Goal: Download file/media

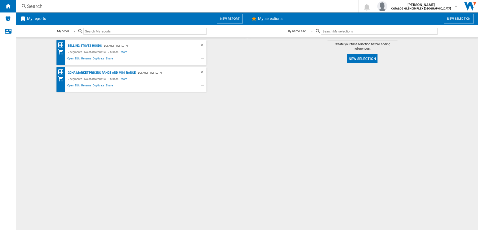
click at [125, 73] on div "GDHA Market Pricing Range and Mini Range" at bounding box center [101, 73] width 69 height 6
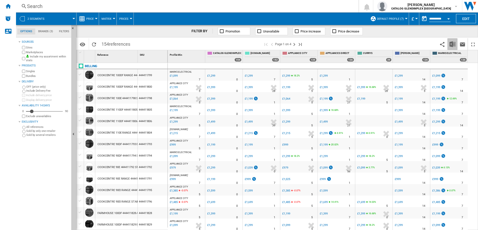
click at [454, 45] on img "Download in Excel" at bounding box center [453, 44] width 6 height 6
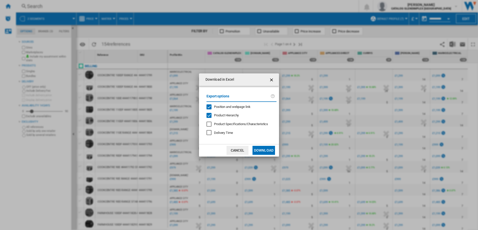
click at [383, 123] on div "Download in Excel Export options Position and webpage link Product Hierarchy Pr…" at bounding box center [239, 115] width 478 height 230
click at [272, 79] on ng-md-icon "getI18NText('BUTTONS.CLOSE_DIALOG')" at bounding box center [272, 80] width 6 height 6
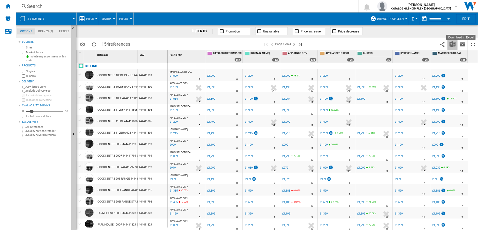
click at [453, 45] on img "Download in Excel" at bounding box center [453, 44] width 6 height 6
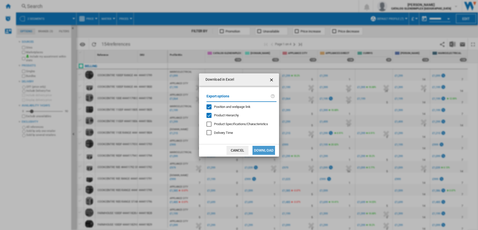
click at [268, 147] on button "Download" at bounding box center [264, 150] width 23 height 9
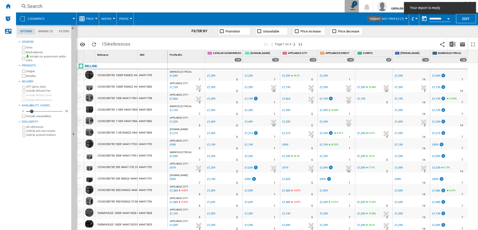
click at [355, 7] on ng-md-icon "1\a export" at bounding box center [352, 6] width 6 height 6
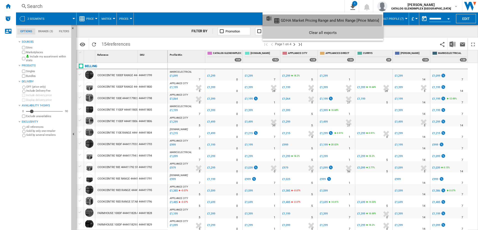
click at [310, 19] on div "GDHA Market Pricing Range and Mini Range [Price Matrix]" at bounding box center [330, 20] width 98 height 5
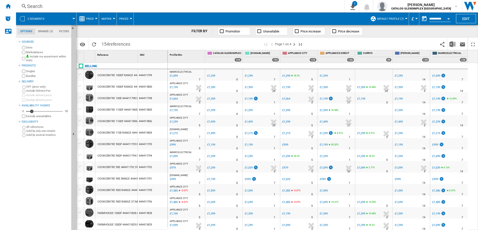
click at [179, 43] on span at bounding box center [198, 44] width 130 height 12
